Goal: Task Accomplishment & Management: Manage account settings

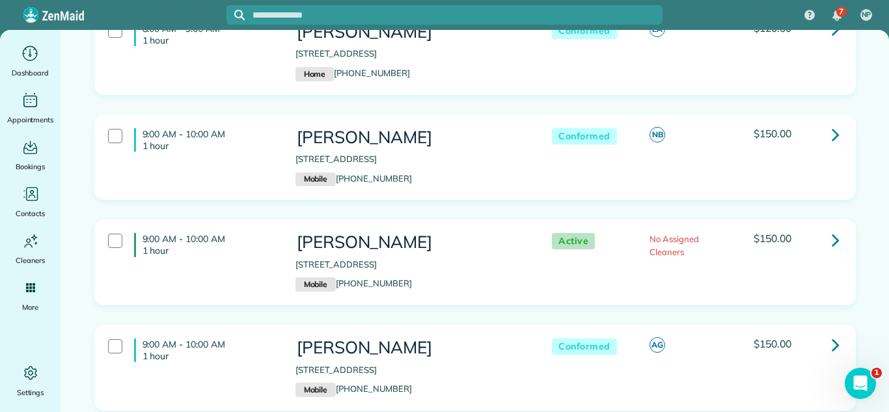
click at [717, 220] on div "9:00 AM - 10:00 AM 1 hour [PERSON_NAME] [STREET_ADDRESS] Mobile [PHONE_NUMBER] …" at bounding box center [475, 167] width 781 height 105
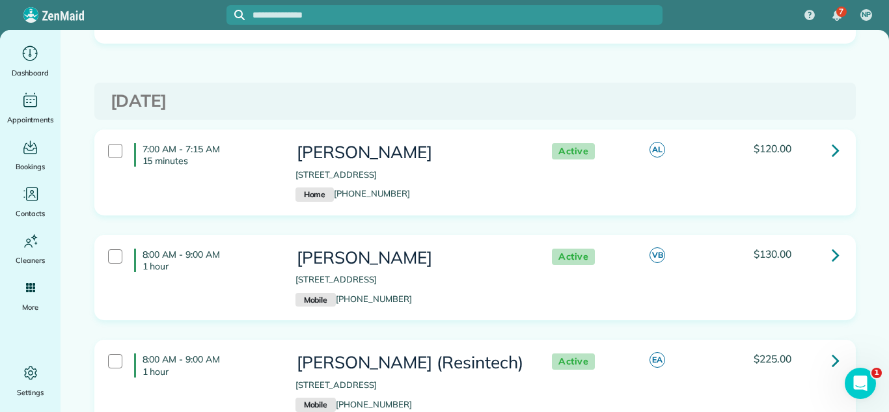
scroll to position [5002, 0]
click at [830, 269] on link at bounding box center [836, 256] width 26 height 26
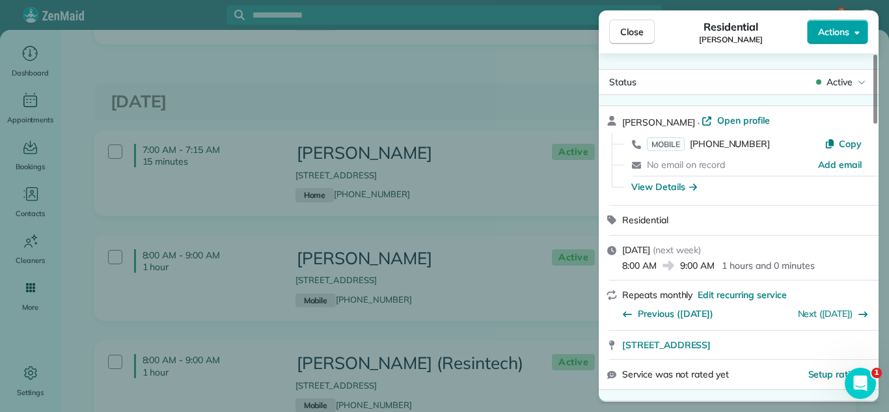
click at [830, 40] on button "Actions" at bounding box center [837, 32] width 61 height 25
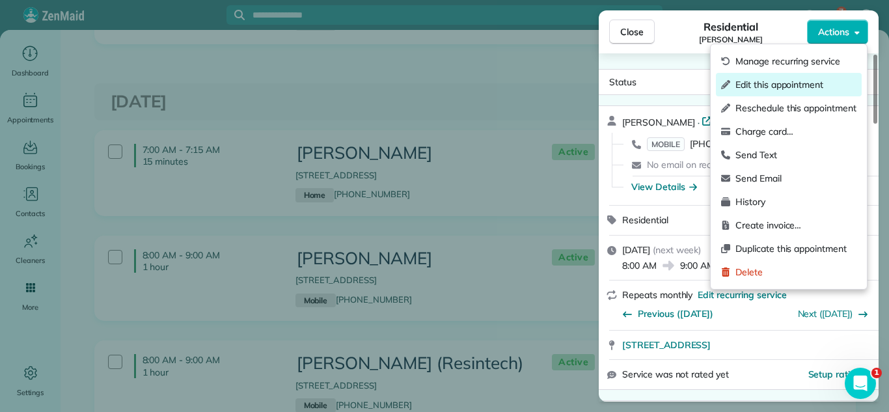
click at [777, 85] on span "Edit this appointment" at bounding box center [796, 84] width 121 height 13
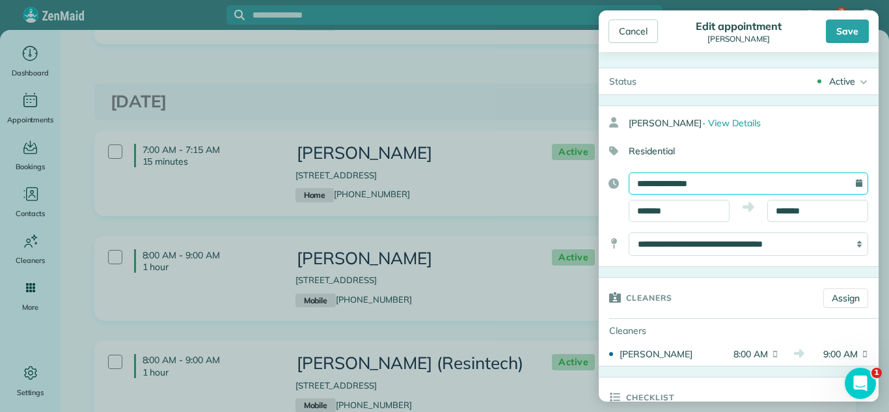
click at [809, 191] on input "**********" at bounding box center [749, 183] width 240 height 22
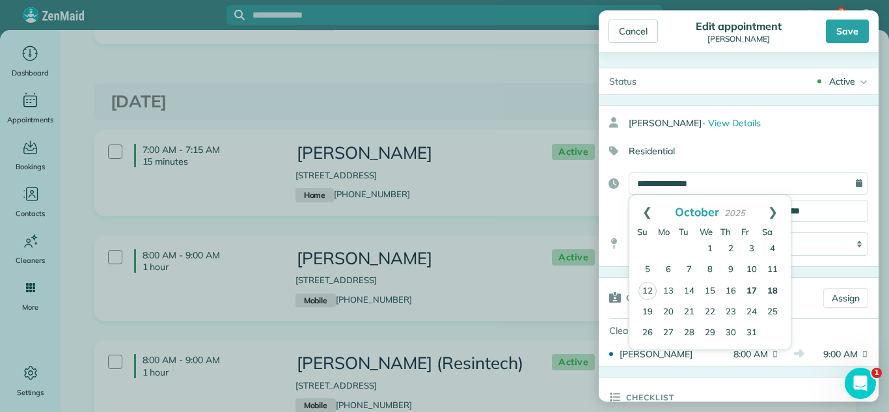
click at [776, 296] on link "18" at bounding box center [772, 291] width 21 height 21
type input "**********"
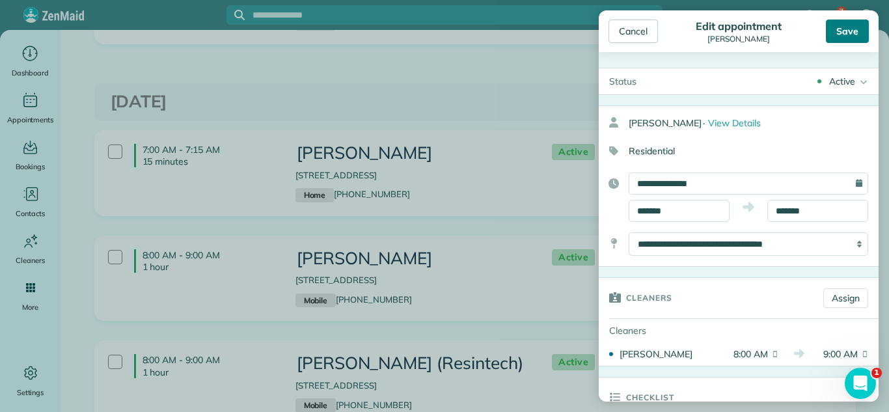
click at [859, 23] on div "Save" at bounding box center [847, 31] width 43 height 23
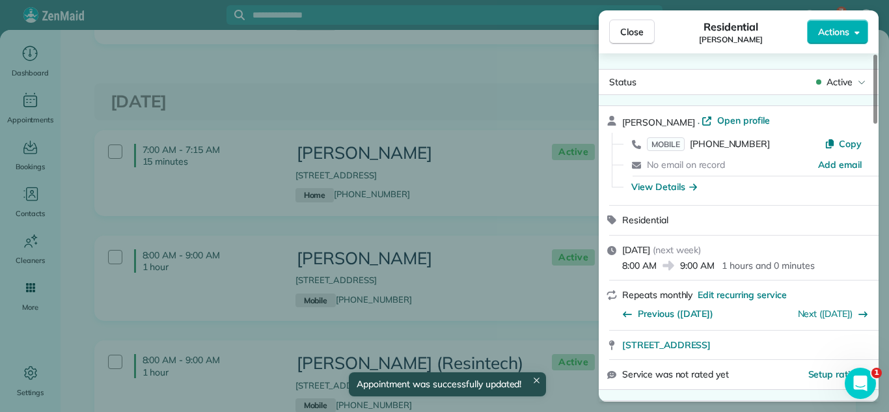
click at [541, 122] on div "Close Residential [PERSON_NAME] Actions Status Active [PERSON_NAME] · Open prof…" at bounding box center [444, 206] width 889 height 412
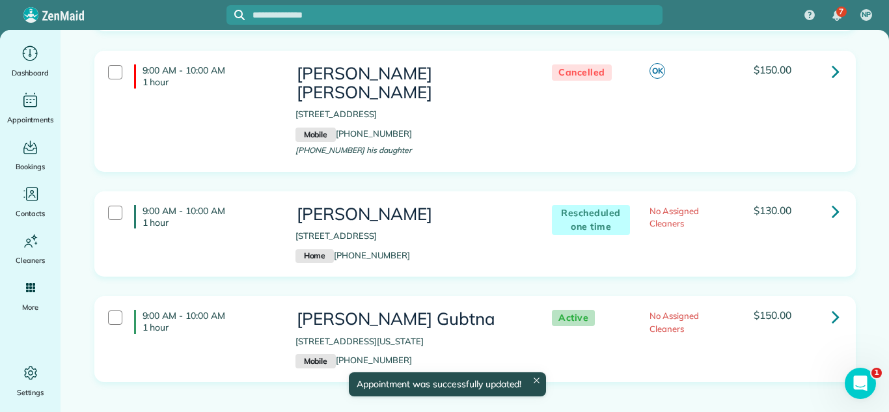
scroll to position [5498, 0]
